Goal: Navigation & Orientation: Understand site structure

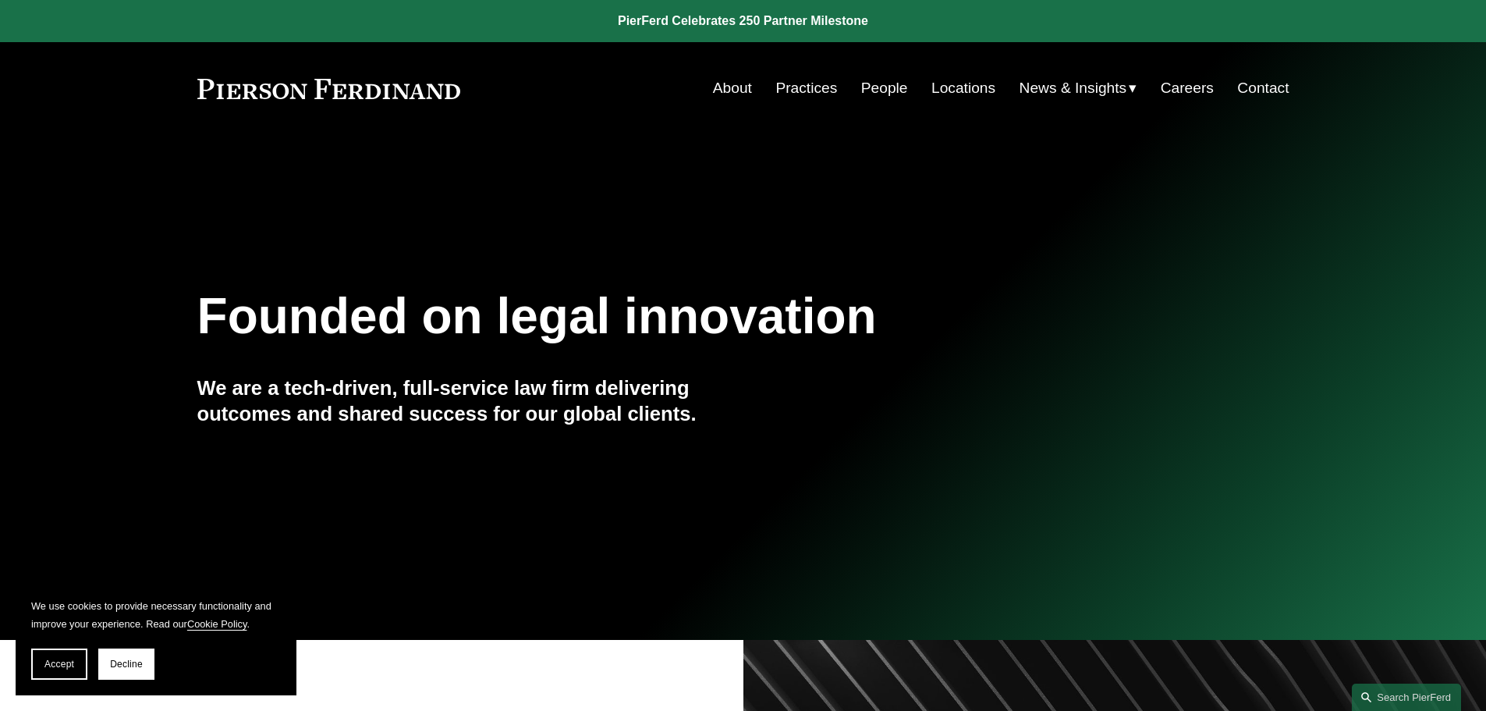
click at [732, 83] on link "About" at bounding box center [732, 88] width 39 height 30
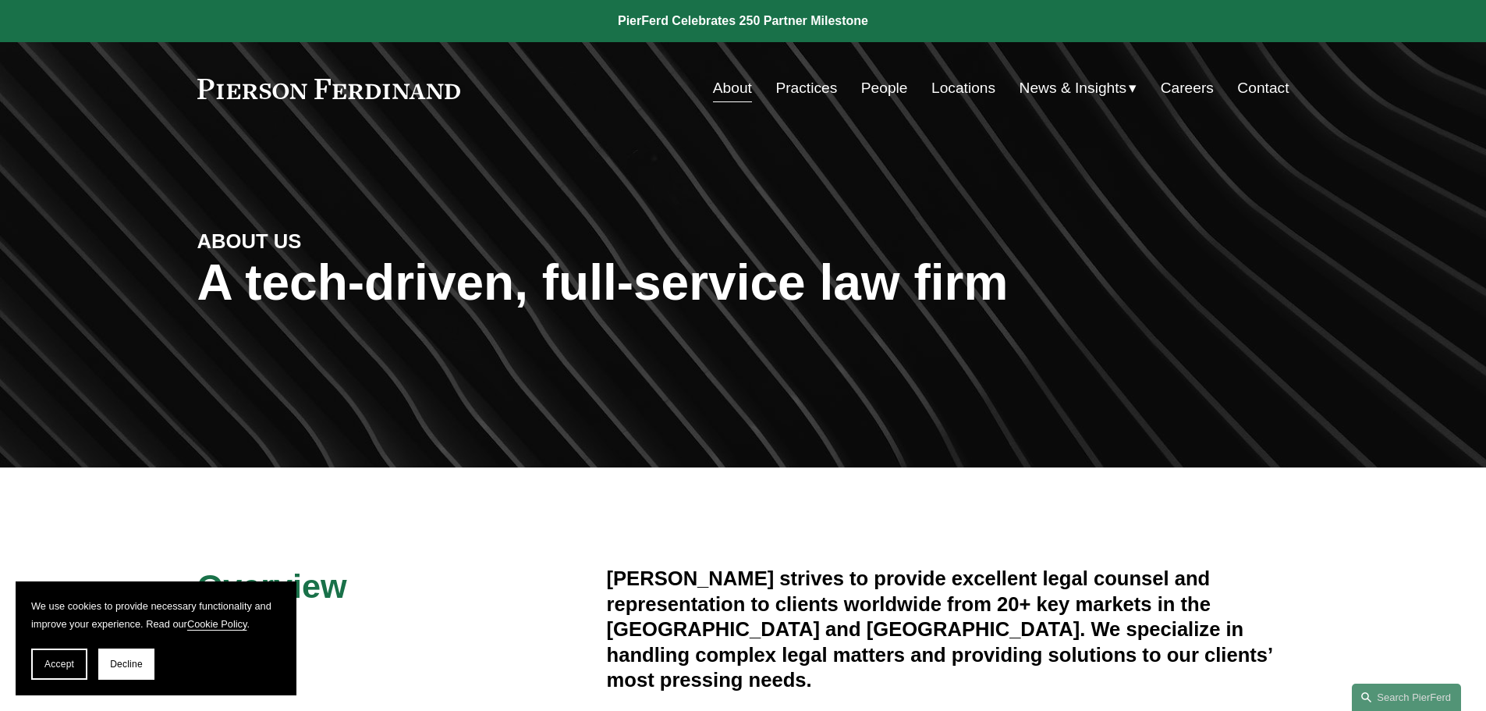
click at [861, 91] on link "People" at bounding box center [884, 88] width 47 height 30
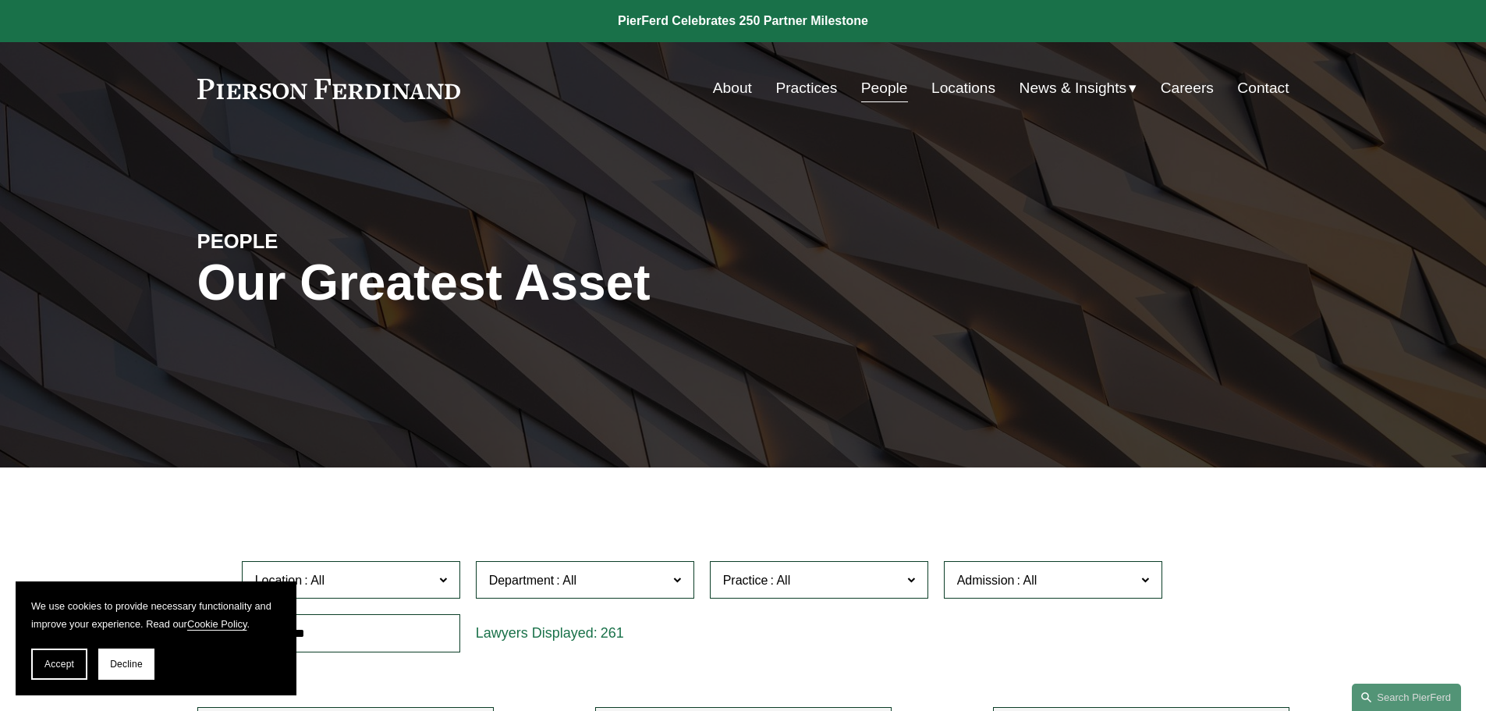
click at [807, 91] on link "Practices" at bounding box center [806, 88] width 62 height 30
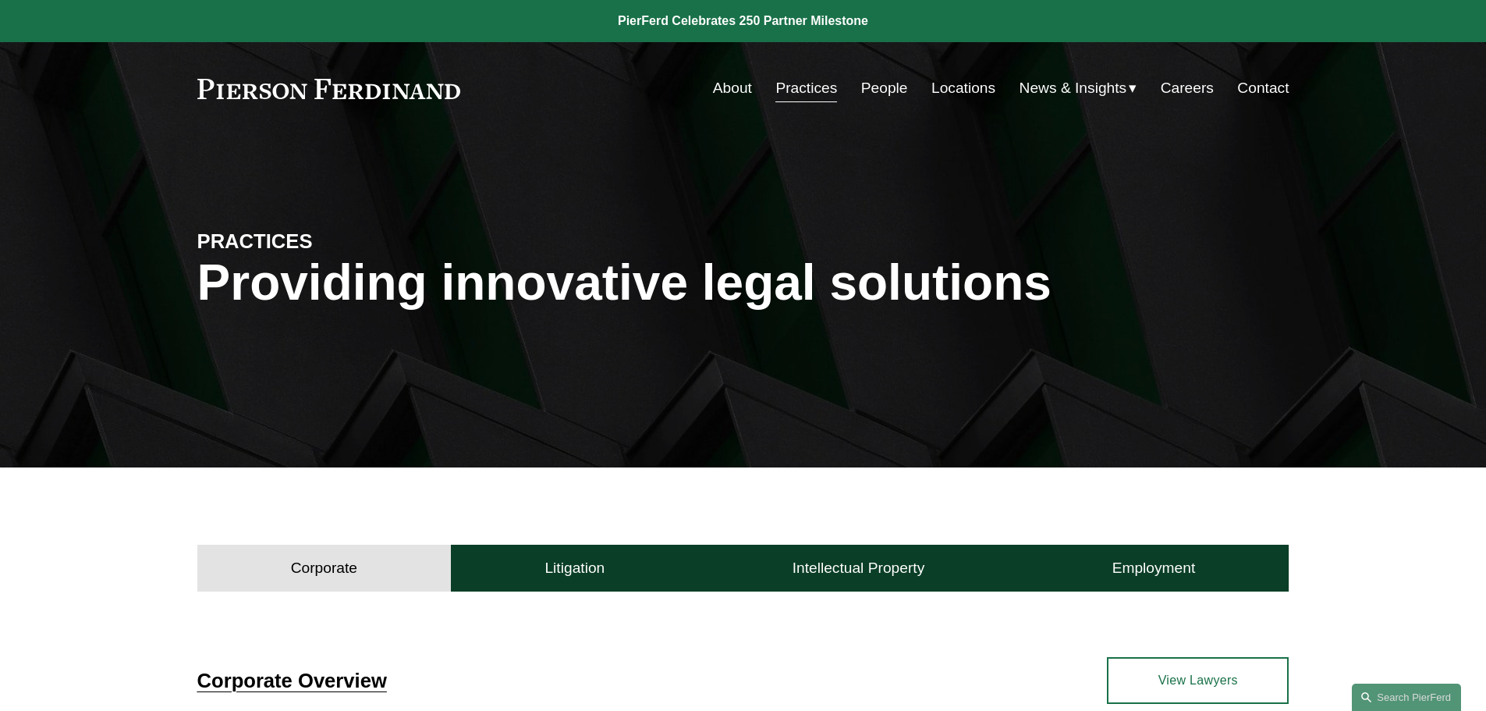
scroll to position [312, 0]
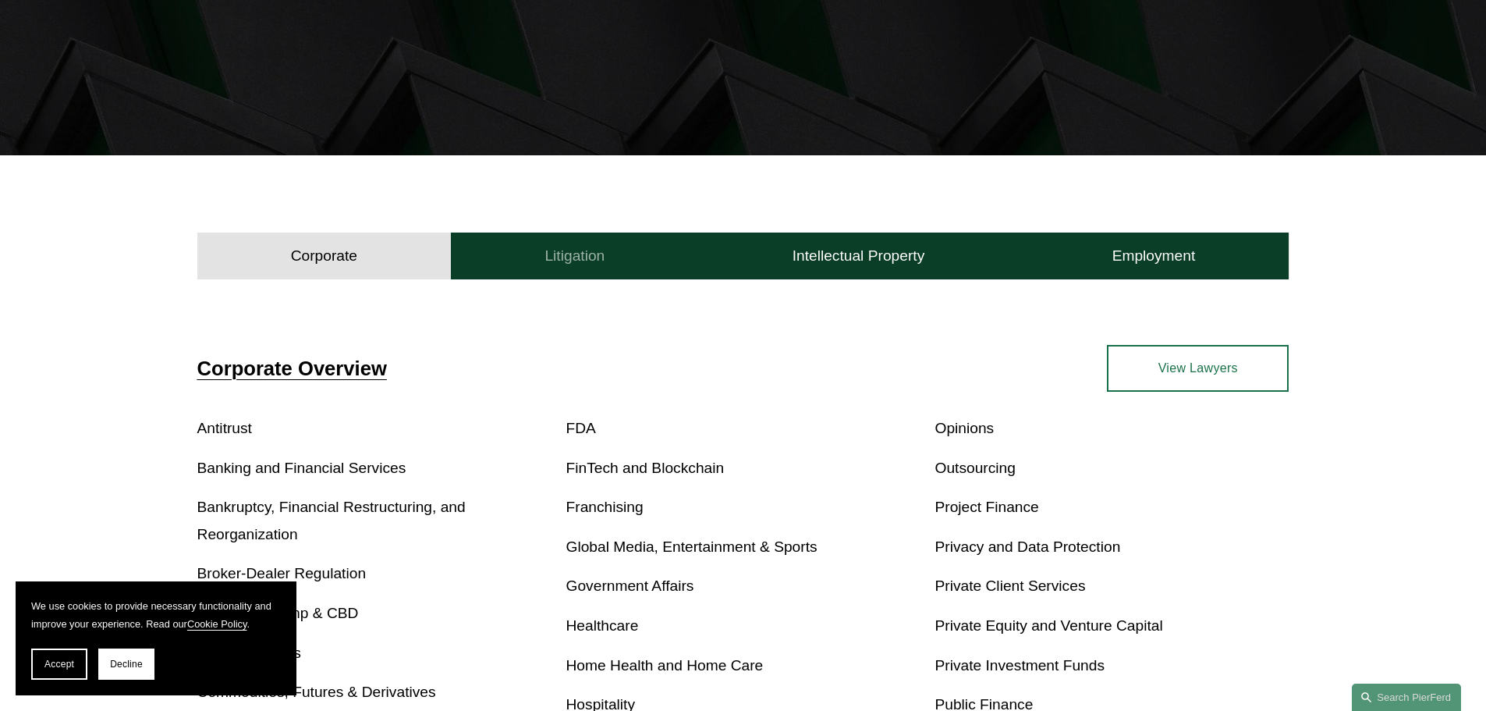
click at [566, 257] on h4 "Litigation" at bounding box center [575, 256] width 60 height 19
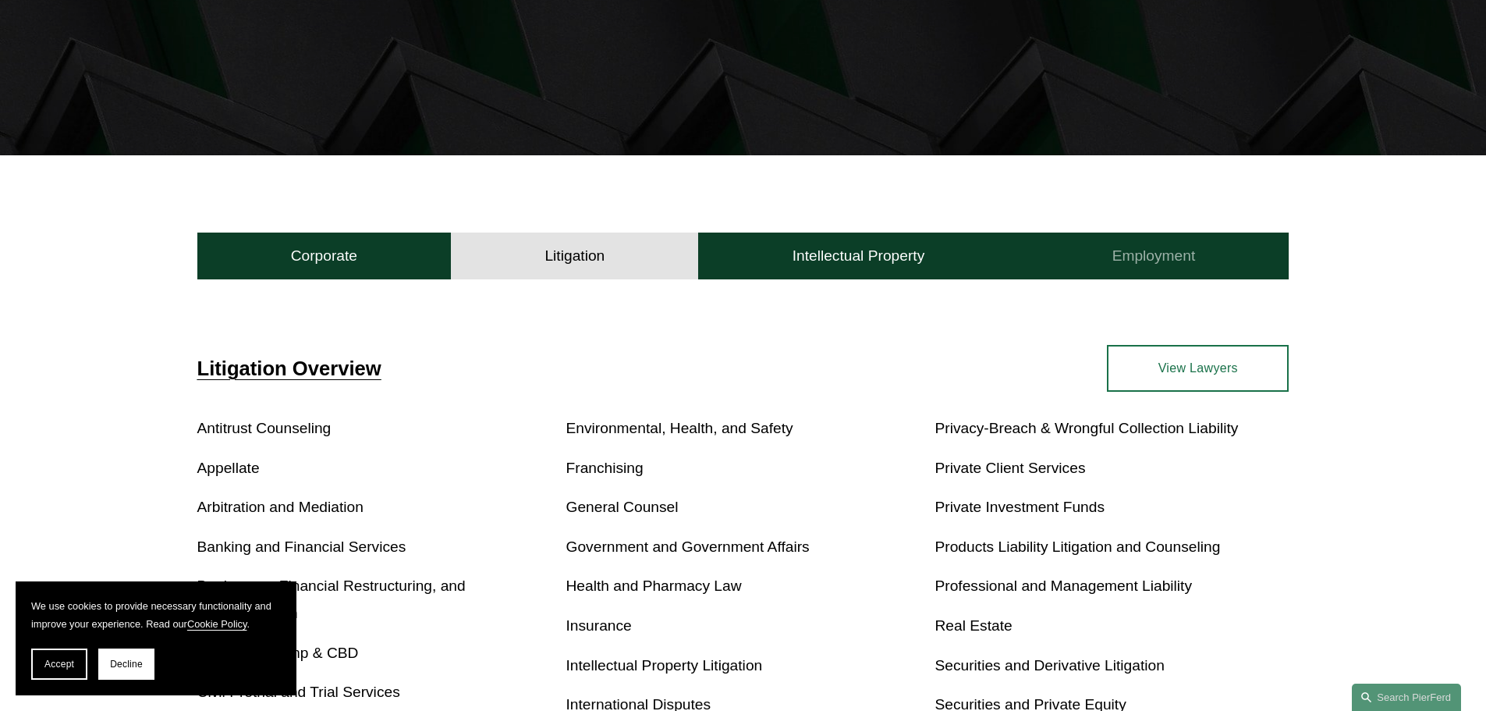
click at [1209, 253] on button "Employment" at bounding box center [1153, 255] width 271 height 47
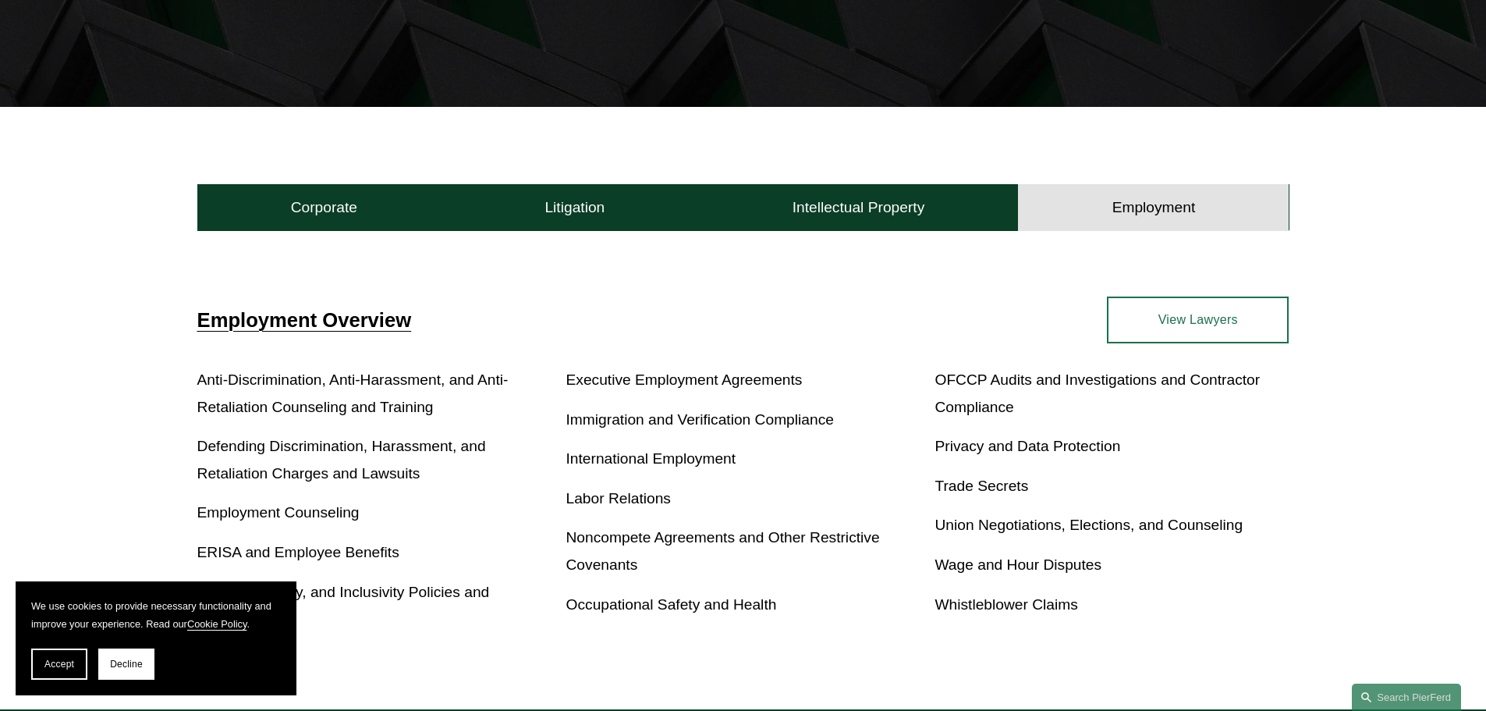
scroll to position [468, 0]
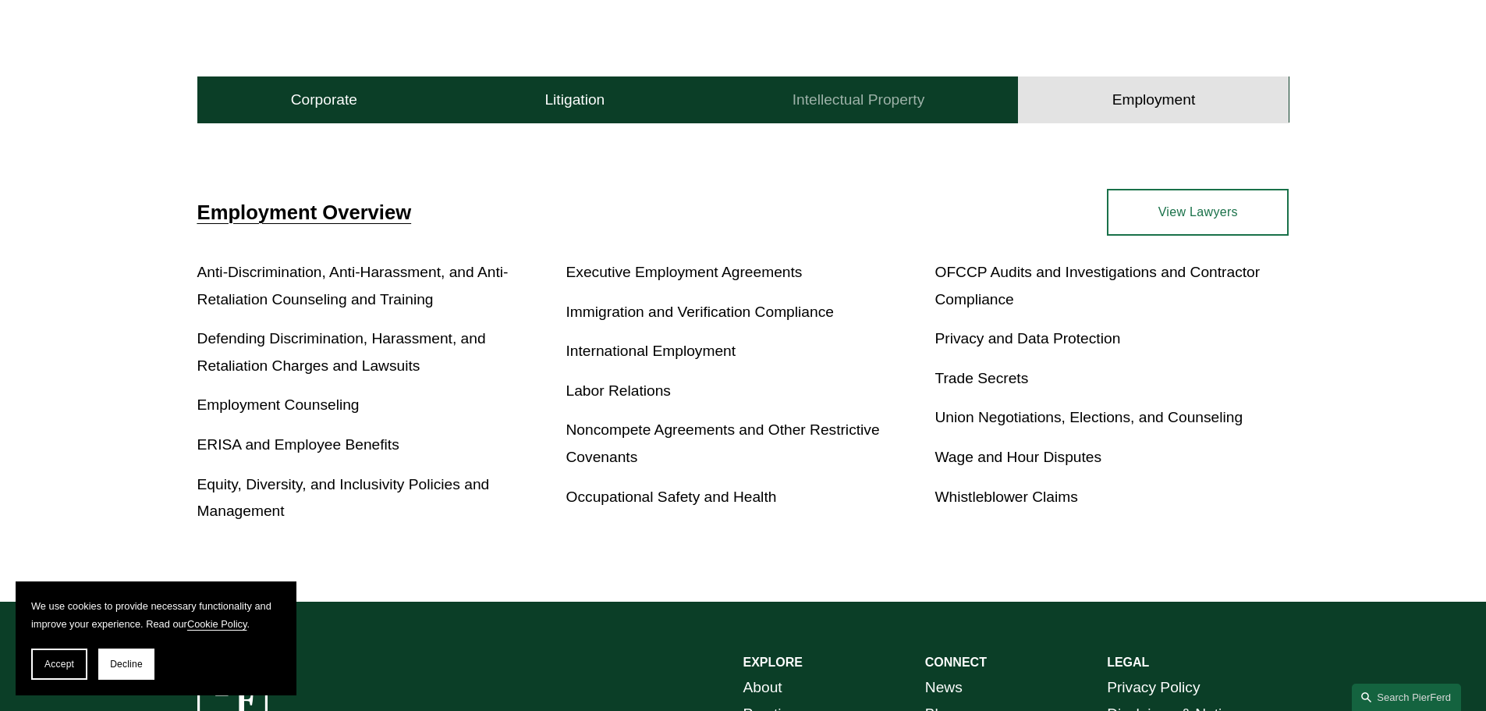
click at [898, 109] on h4 "Intellectual Property" at bounding box center [859, 99] width 133 height 19
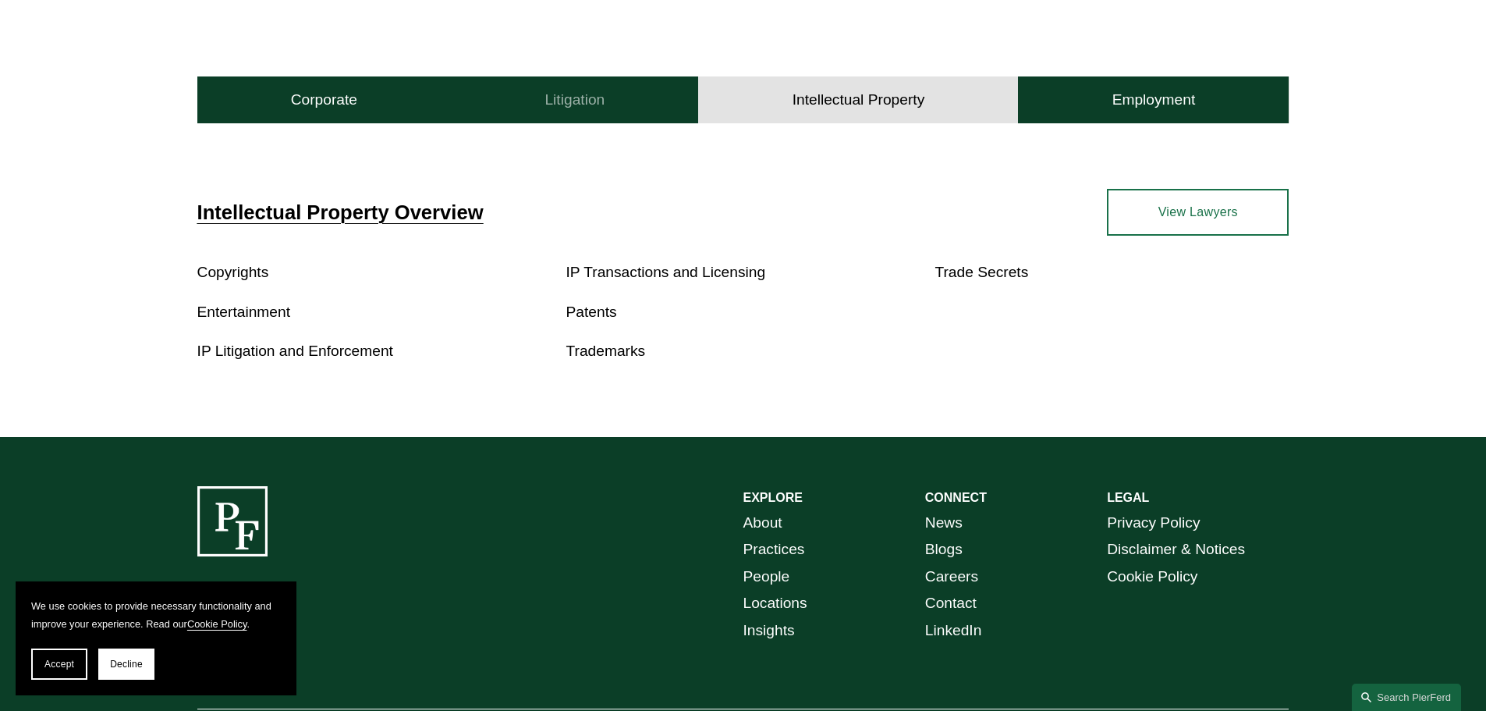
click at [665, 107] on button "Litigation" at bounding box center [574, 99] width 247 height 47
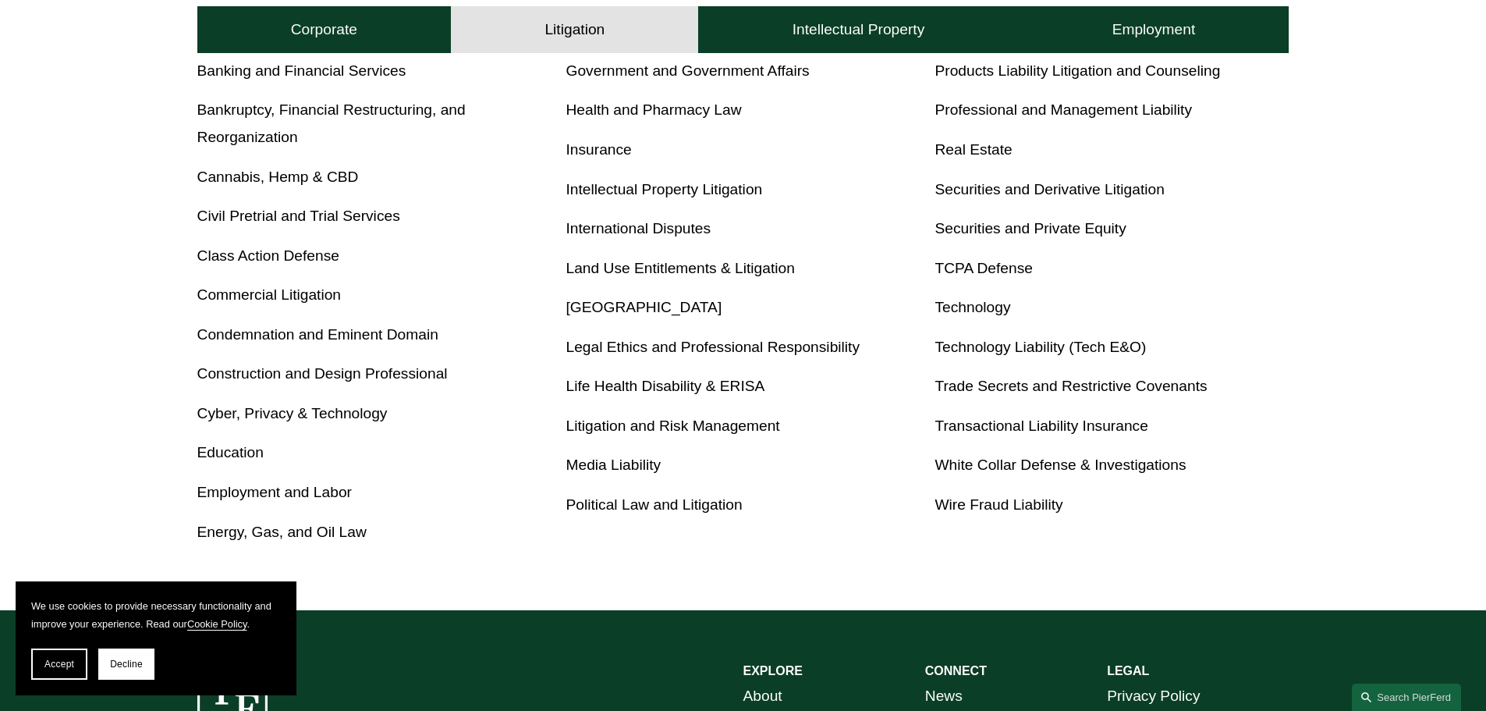
scroll to position [624, 0]
